Goal: Find specific page/section: Find specific page/section

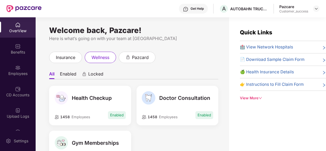
scroll to position [253, 0]
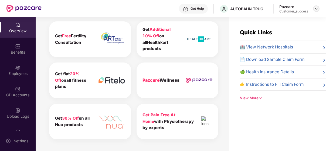
click at [315, 9] on img at bounding box center [316, 8] width 4 height 4
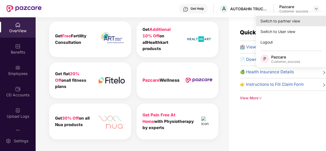
click at [290, 22] on div "Switch to partner view" at bounding box center [291, 21] width 70 height 11
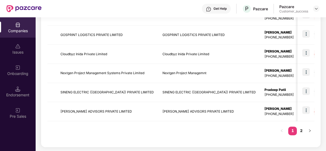
scroll to position [190, 0]
click at [299, 129] on link "2" at bounding box center [301, 131] width 9 height 8
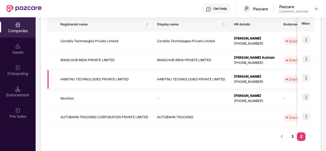
scroll to position [89, 0]
click at [293, 132] on link "1" at bounding box center [292, 136] width 9 height 8
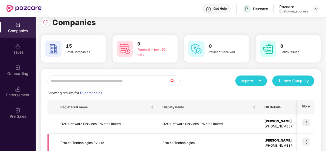
scroll to position [0, 0]
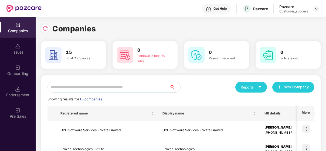
click at [133, 26] on div "Companies" at bounding box center [181, 29] width 280 height 12
click at [79, 131] on td "O2O Software Services Private Limited" at bounding box center [107, 129] width 102 height 19
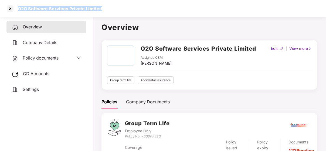
drag, startPoint x: 16, startPoint y: 10, endPoint x: 108, endPoint y: 14, distance: 91.6
click at [108, 14] on div "O2O Software Services Private Limited" at bounding box center [163, 8] width 326 height 17
copy div "O2O Software Services Private Limited"
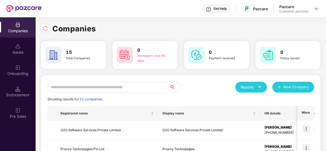
click at [122, 82] on input "text" at bounding box center [109, 87] width 122 height 11
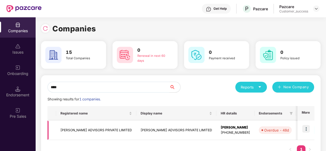
type input "****"
click at [95, 120] on td "[PERSON_NAME] ADVISORS PRIVATE LIMITED" at bounding box center [96, 129] width 80 height 19
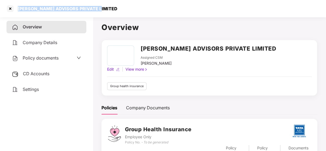
drag, startPoint x: 17, startPoint y: 10, endPoint x: 100, endPoint y: 8, distance: 82.6
click at [100, 8] on div "[PERSON_NAME] ADVISORS PRIVATE LIMITED" at bounding box center [163, 8] width 326 height 17
copy div "[PERSON_NAME] ADVISORS PRIVATE LIMITED"
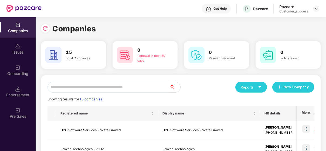
click at [94, 83] on input "text" at bounding box center [109, 87] width 122 height 11
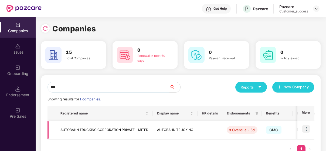
type input "***"
click at [308, 128] on img at bounding box center [306, 129] width 8 height 8
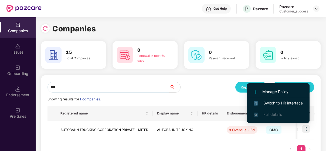
click at [290, 101] on span "Switch to HR interface" at bounding box center [278, 103] width 49 height 6
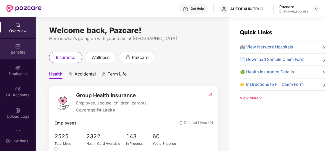
click at [15, 48] on img at bounding box center [17, 45] width 5 height 5
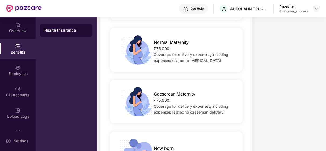
scroll to position [749, 0]
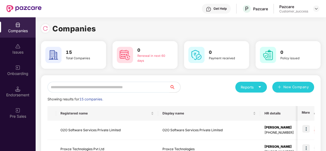
click at [79, 84] on input "text" at bounding box center [109, 87] width 122 height 11
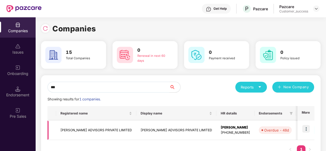
type input "***"
click at [60, 125] on td "[PERSON_NAME] ADVISORS PRIVATE LIMITED" at bounding box center [96, 129] width 80 height 19
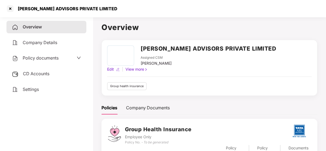
click at [29, 57] on span "Policy documents" at bounding box center [41, 57] width 36 height 5
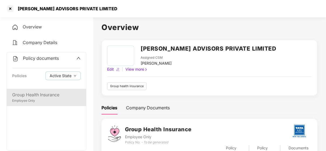
click at [44, 92] on div "Group Health Insurance" at bounding box center [46, 94] width 69 height 7
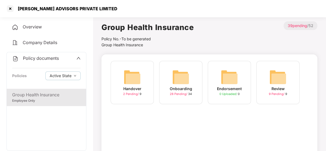
click at [179, 77] on img at bounding box center [180, 76] width 17 height 17
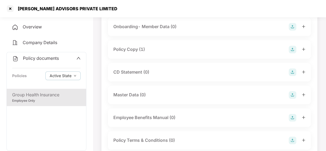
scroll to position [44, 0]
click at [135, 65] on div "CD Statement (0)" at bounding box center [209, 71] width 203 height 18
click at [136, 72] on div "CD Statement (0)" at bounding box center [131, 71] width 36 height 7
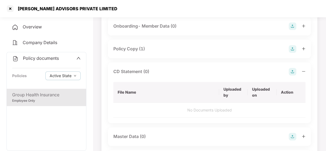
click at [294, 69] on img at bounding box center [293, 72] width 8 height 8
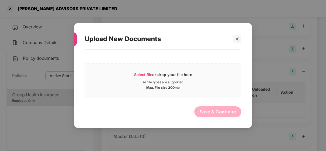
click at [146, 72] on span "Select file" at bounding box center [143, 74] width 18 height 5
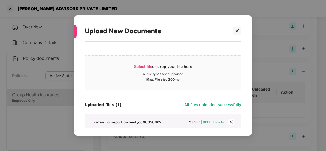
scroll to position [24, 0]
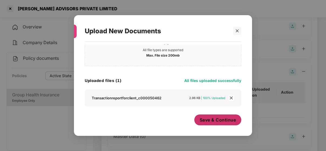
click at [219, 118] on span "Save & Continue" at bounding box center [218, 120] width 36 height 6
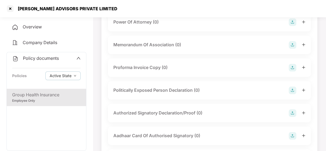
scroll to position [527, 0]
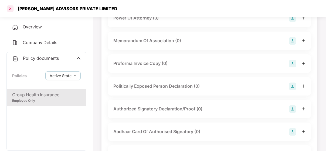
click at [8, 8] on div at bounding box center [10, 8] width 9 height 9
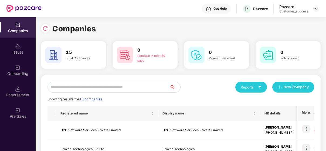
click at [110, 89] on input "text" at bounding box center [109, 87] width 122 height 11
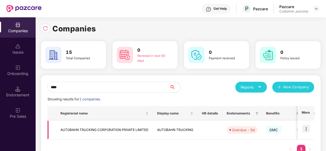
type input "****"
click at [98, 128] on td "AUTOBAHN TRUCKING CORPORATION PRIVATE LIMITED" at bounding box center [104, 129] width 97 height 19
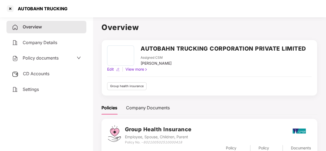
click at [38, 54] on div "Policy documents" at bounding box center [46, 58] width 80 height 12
click at [38, 56] on span "Policy documents" at bounding box center [41, 57] width 36 height 5
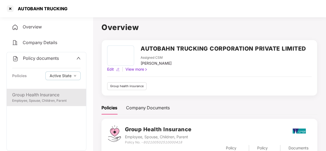
click at [27, 101] on div "Employee, Spouse, Children, Parent" at bounding box center [46, 100] width 69 height 5
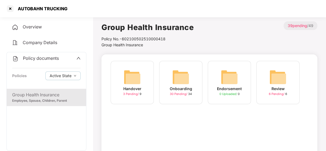
click at [189, 84] on img at bounding box center [180, 76] width 17 height 17
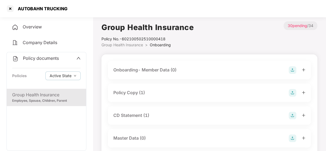
click at [159, 88] on div "Policy Copy (1)" at bounding box center [209, 92] width 203 height 18
click at [137, 92] on div "Policy Copy (1)" at bounding box center [129, 92] width 32 height 7
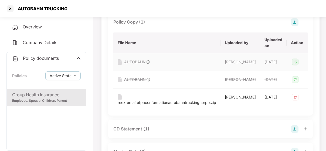
scroll to position [72, 0]
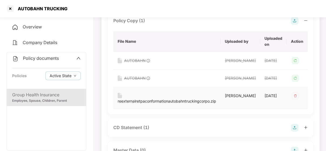
click at [156, 104] on div "reexternalretpaconformationautobahntruckingcorpo.zip" at bounding box center [167, 101] width 99 height 6
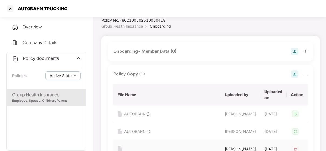
scroll to position [0, 0]
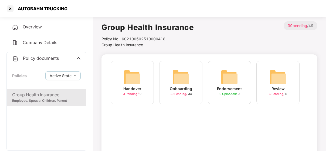
click at [180, 76] on img at bounding box center [180, 76] width 17 height 17
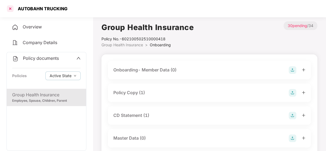
click at [9, 12] on div at bounding box center [10, 8] width 9 height 9
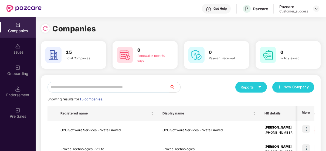
click at [106, 83] on input "text" at bounding box center [109, 87] width 122 height 11
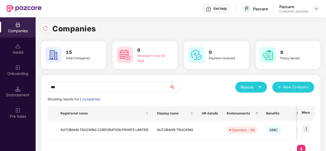
type input "***"
